Goal: Complete application form: Complete application form

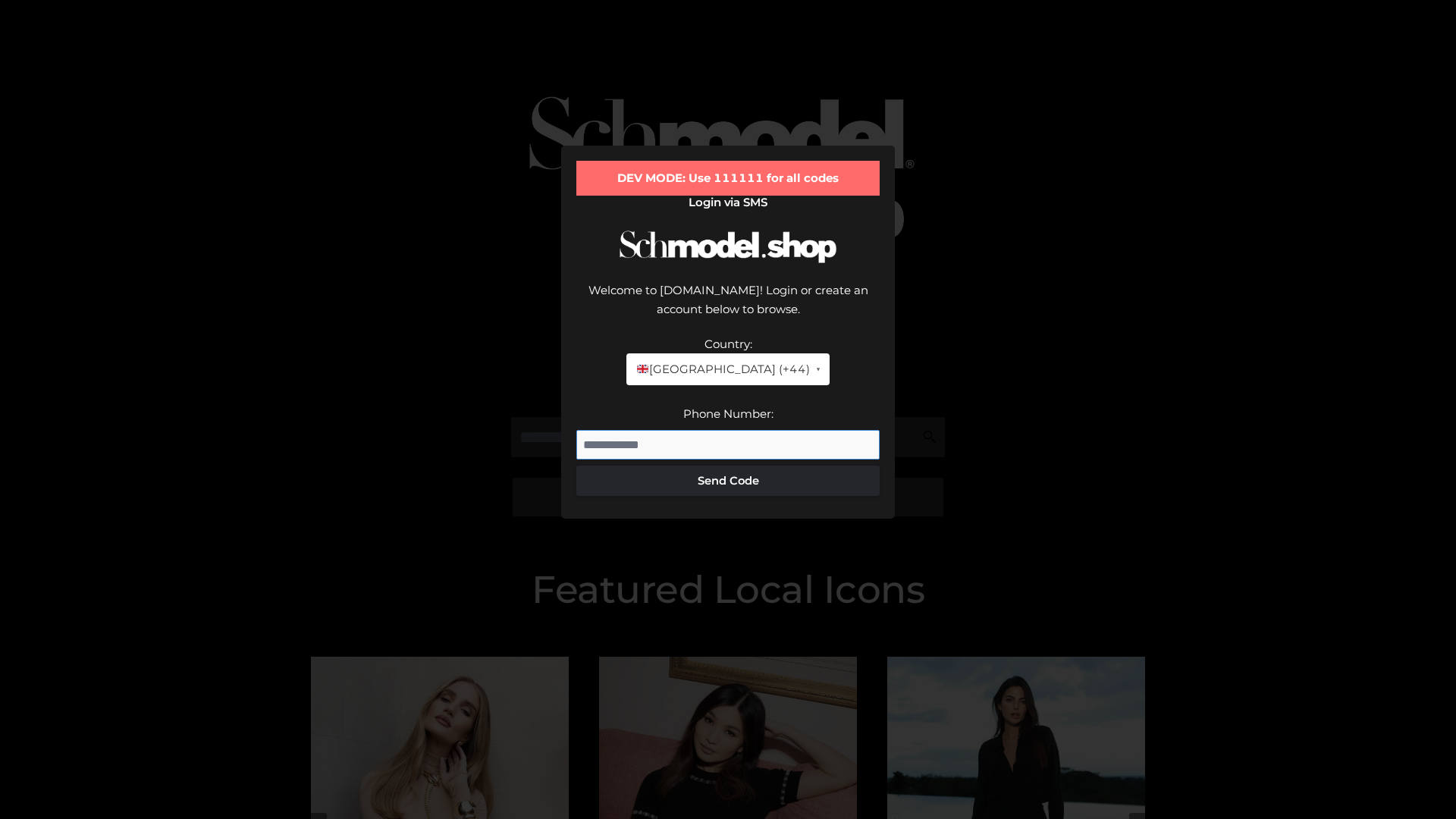
click at [728, 430] on input "Phone Number:" at bounding box center [728, 445] width 304 height 30
type input "**********"
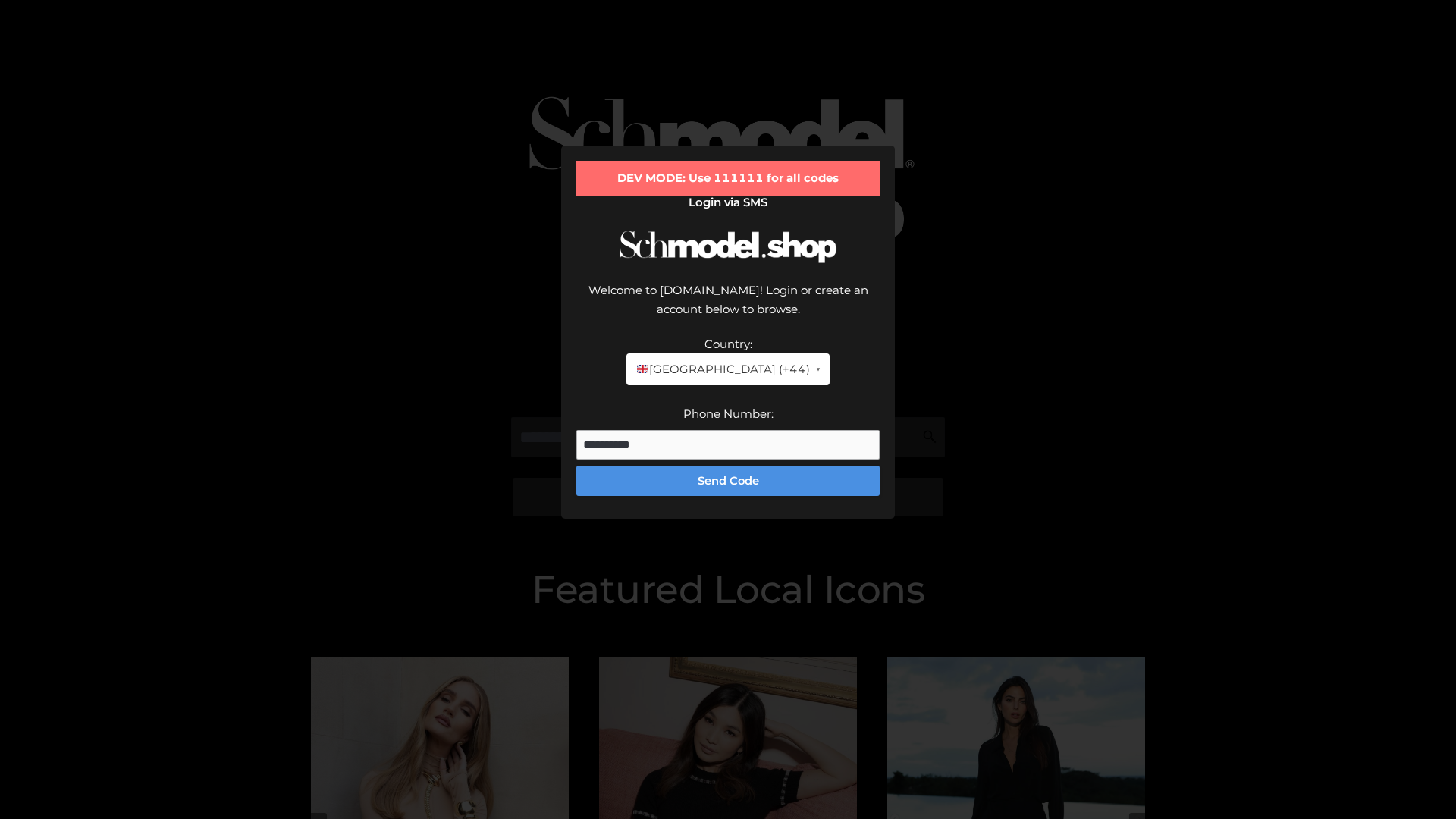
click at [728, 465] on button "Send Code" at bounding box center [728, 480] width 304 height 30
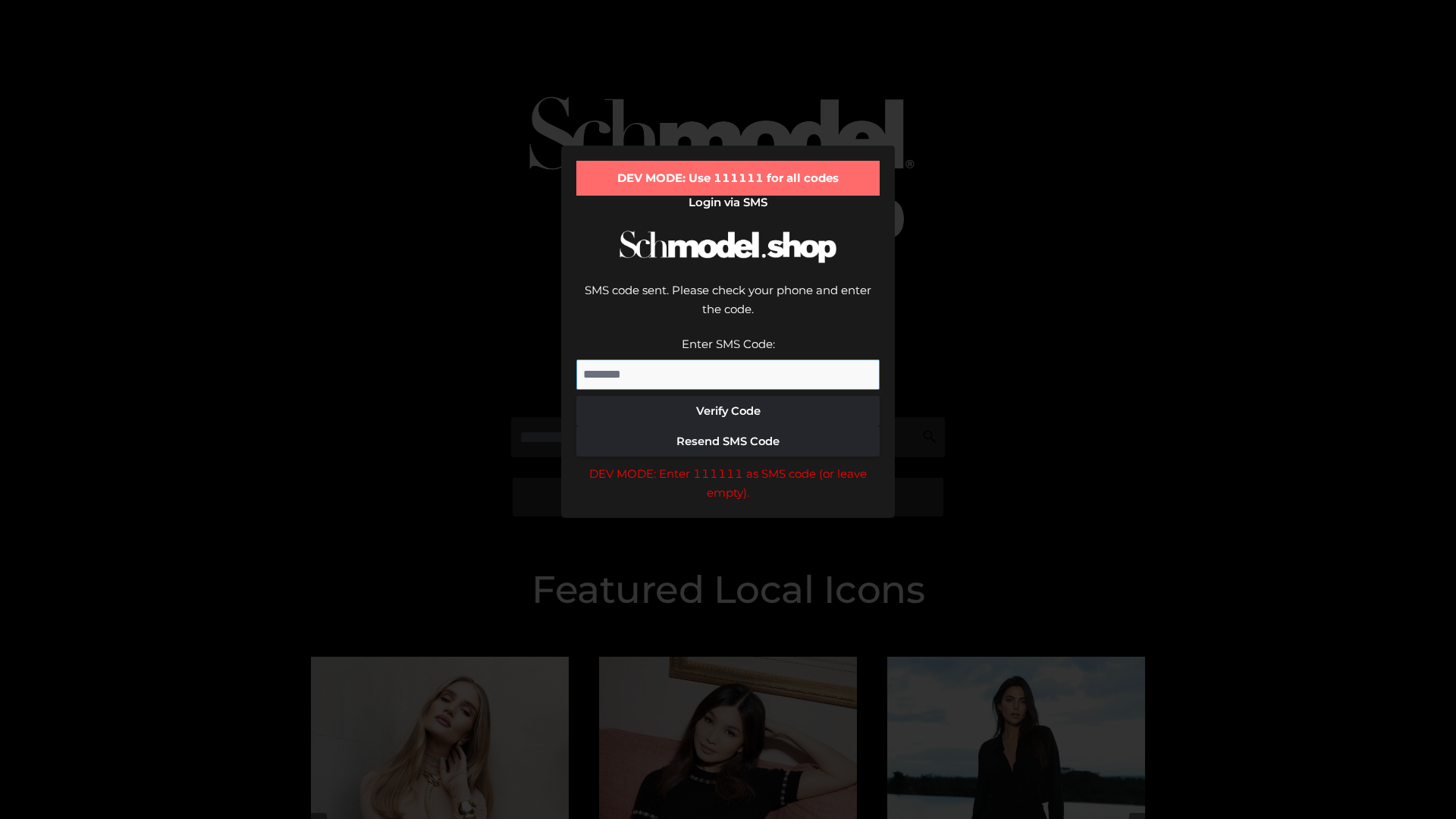
click at [728, 359] on input "Enter SMS Code:" at bounding box center [728, 374] width 304 height 30
type input "******"
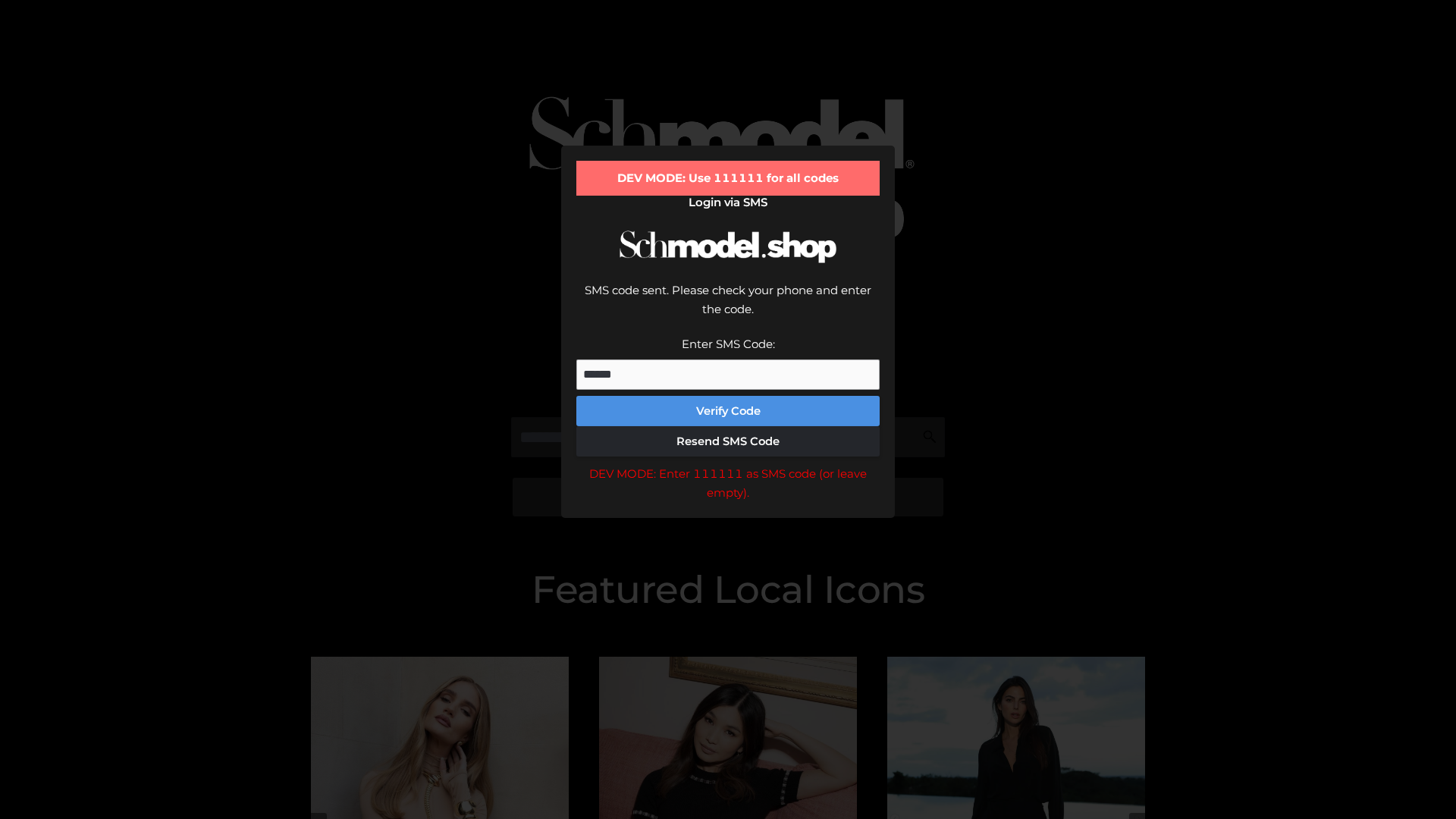
click at [728, 396] on button "Verify Code" at bounding box center [728, 410] width 304 height 30
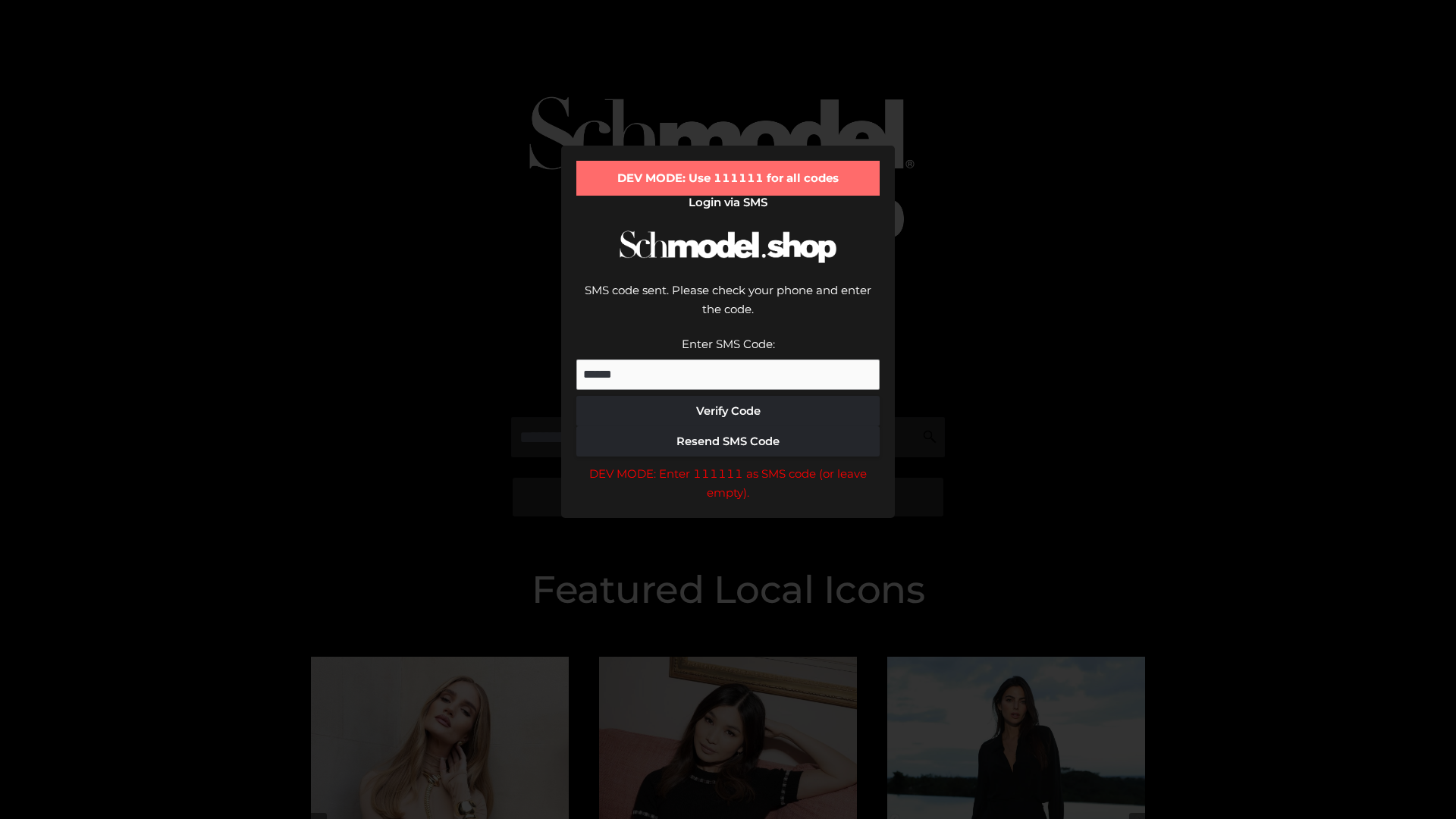
click at [728, 464] on div "DEV MODE: Enter 111111 as SMS code (or leave empty)." at bounding box center [728, 483] width 304 height 38
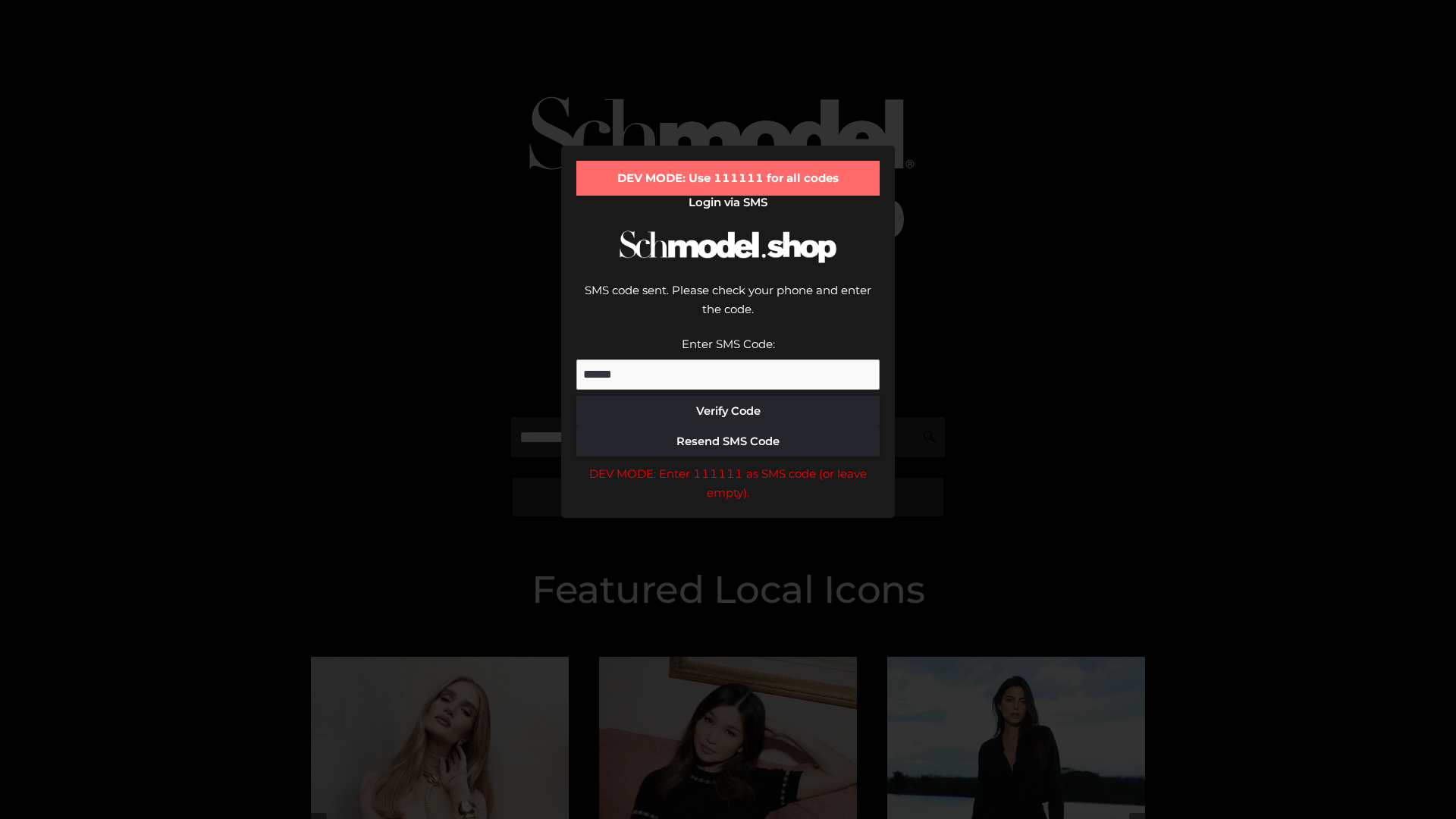
click at [728, 464] on div "DEV MODE: Enter 111111 as SMS code (or leave empty)." at bounding box center [728, 483] width 304 height 38
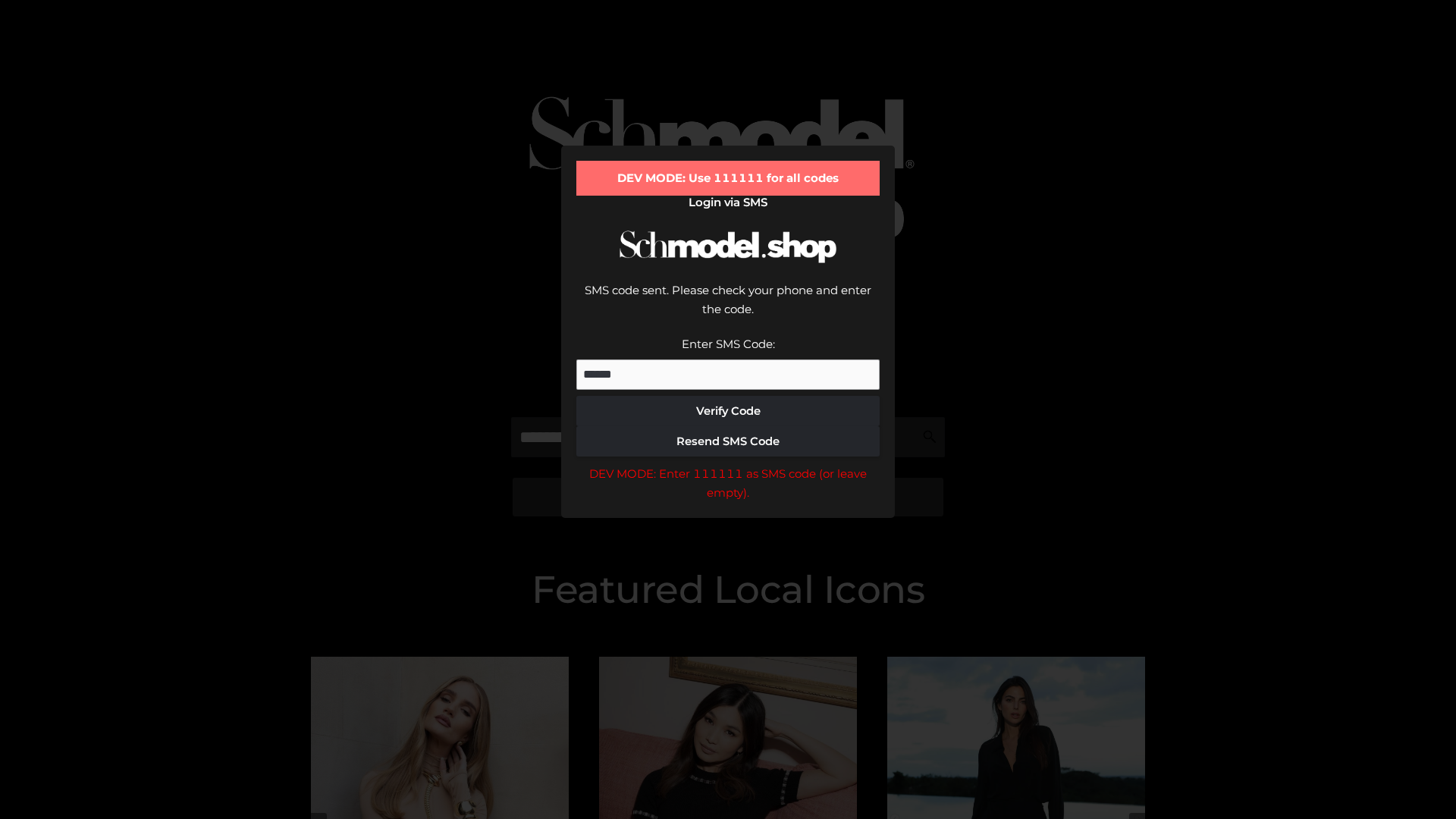
click at [728, 464] on div "DEV MODE: Enter 111111 as SMS code (or leave empty)." at bounding box center [728, 483] width 304 height 38
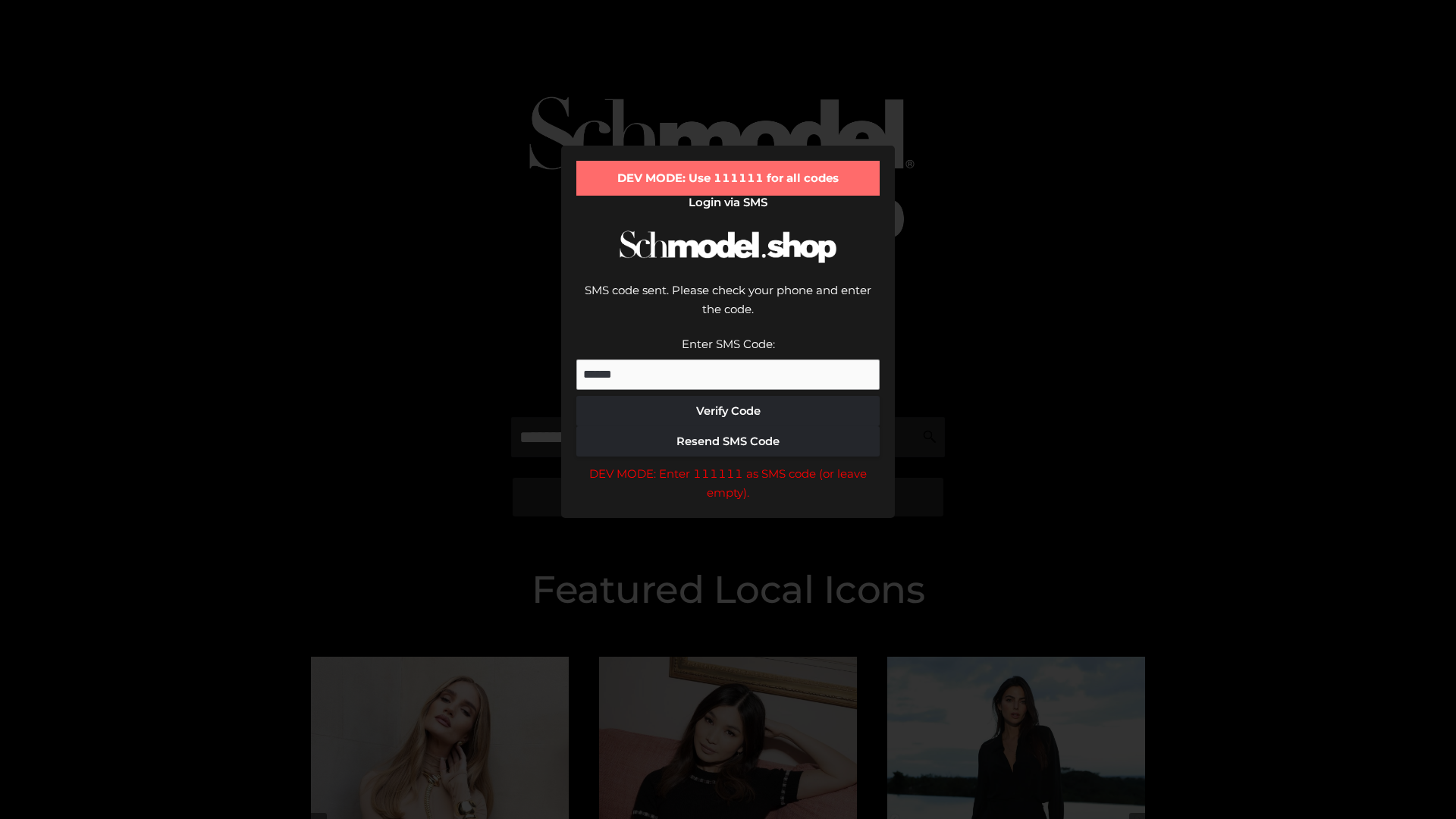
click at [728, 464] on div "DEV MODE: Enter 111111 as SMS code (or leave empty)." at bounding box center [728, 483] width 304 height 38
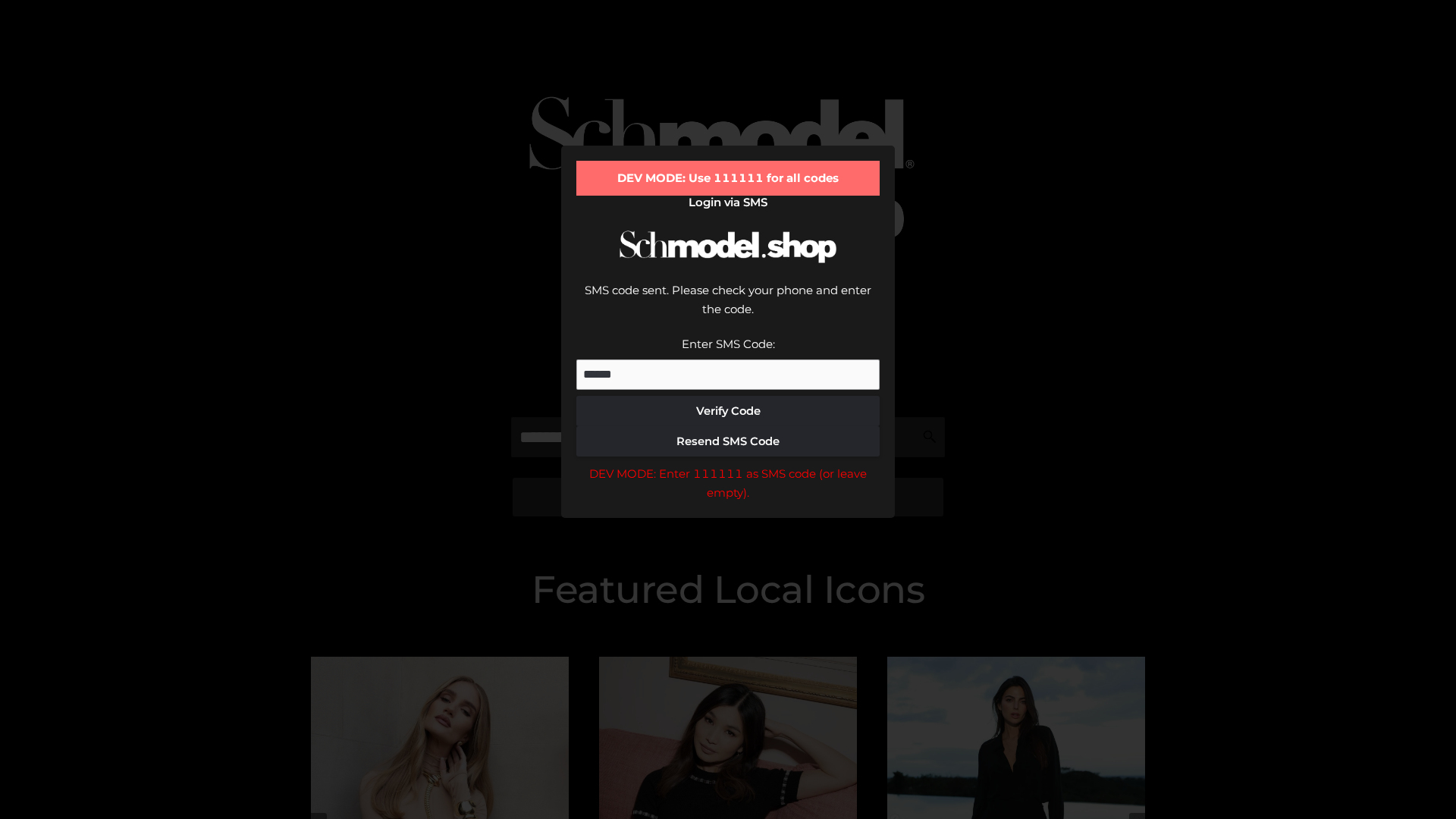
click at [728, 464] on div "DEV MODE: Enter 111111 as SMS code (or leave empty)." at bounding box center [728, 483] width 304 height 38
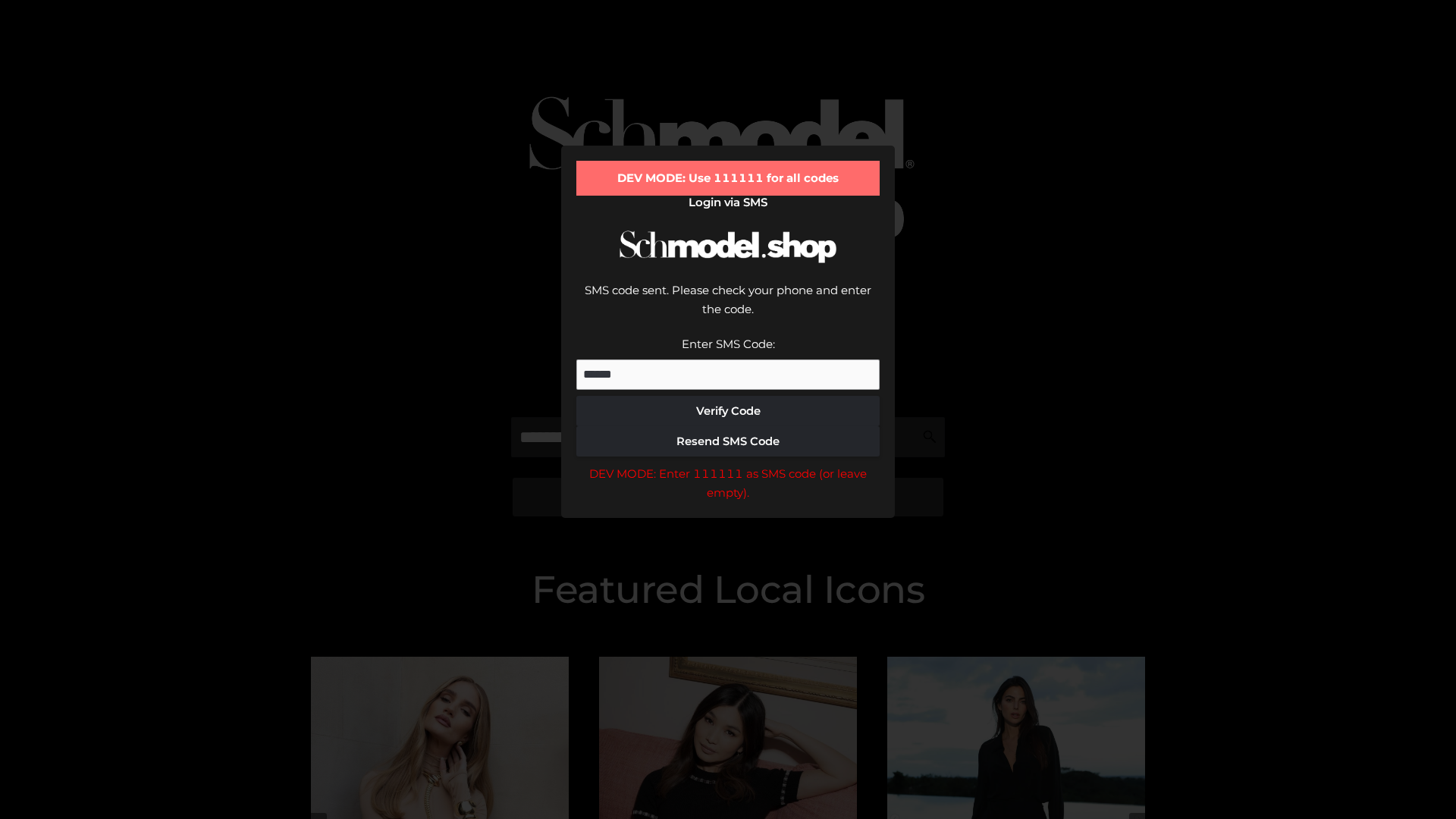
click at [728, 464] on div "DEV MODE: Enter 111111 as SMS code (or leave empty)." at bounding box center [728, 483] width 304 height 38
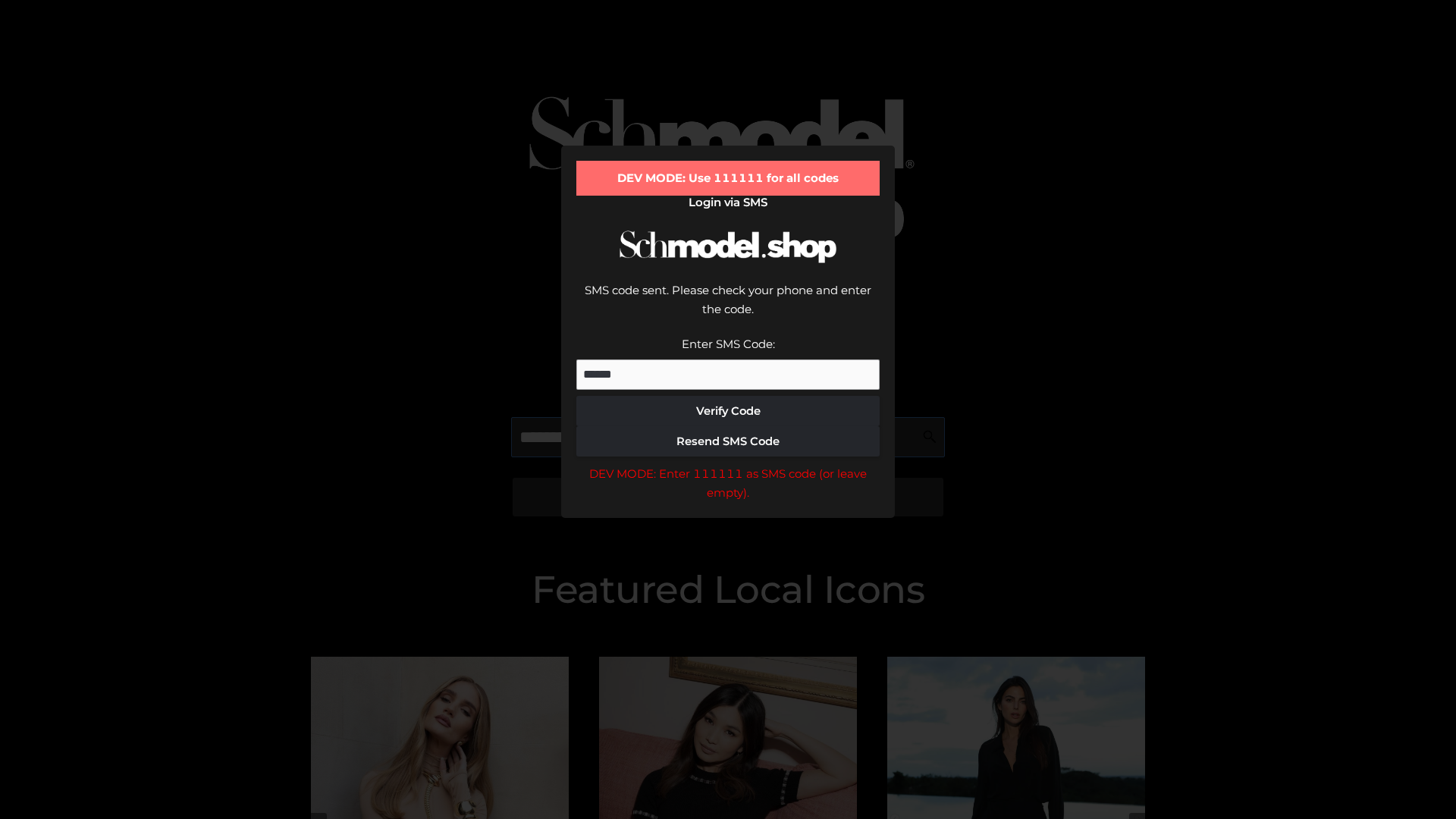
scroll to position [0, 79]
click at [728, 464] on div "DEV MODE: Enter 111111 as SMS code (or leave empty)." at bounding box center [728, 483] width 304 height 38
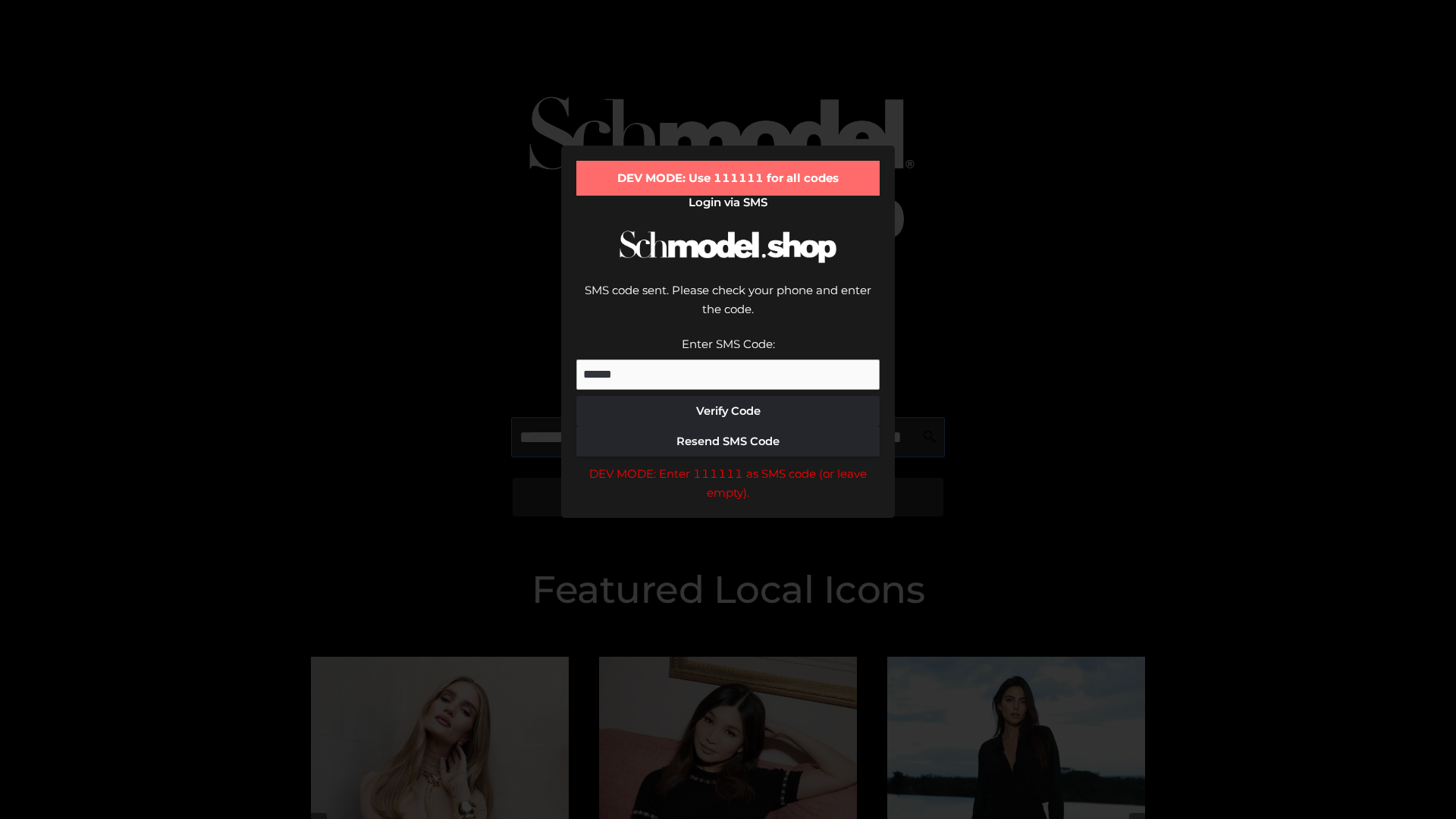
type input "**********"
click at [728, 464] on div "DEV MODE: Enter 111111 as SMS code (or leave empty)." at bounding box center [728, 483] width 304 height 38
